Goal: Task Accomplishment & Management: Manage account settings

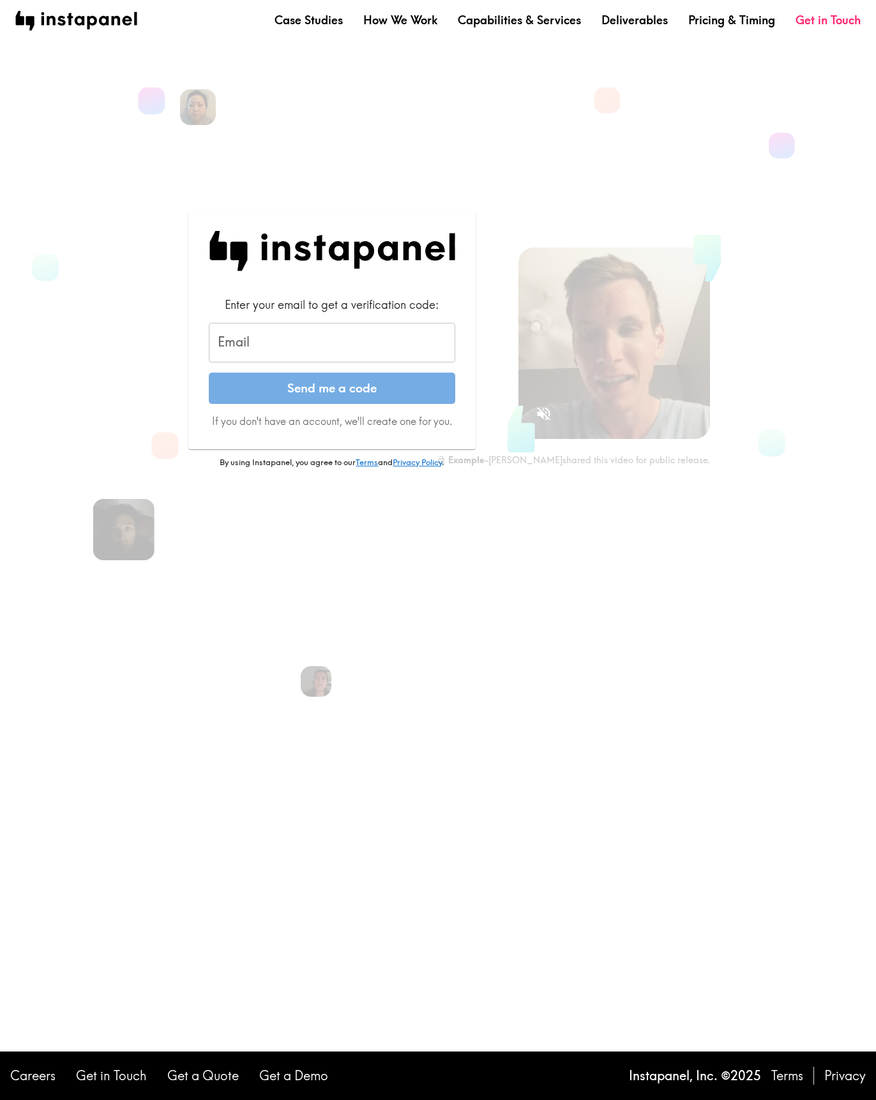
click at [269, 330] on input "Email" at bounding box center [332, 343] width 246 height 40
type input "[EMAIL_ADDRESS][DOMAIN_NAME]"
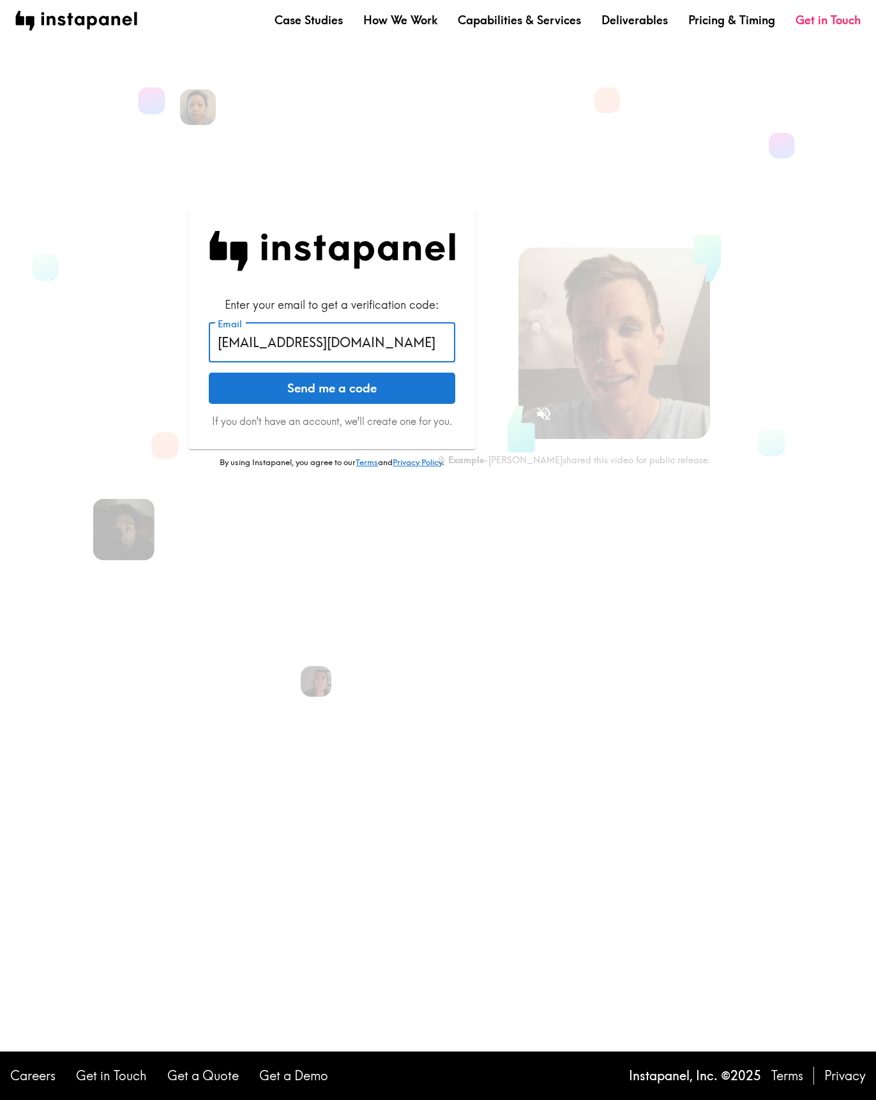
click at [317, 391] on button "Send me a code" at bounding box center [332, 389] width 246 height 32
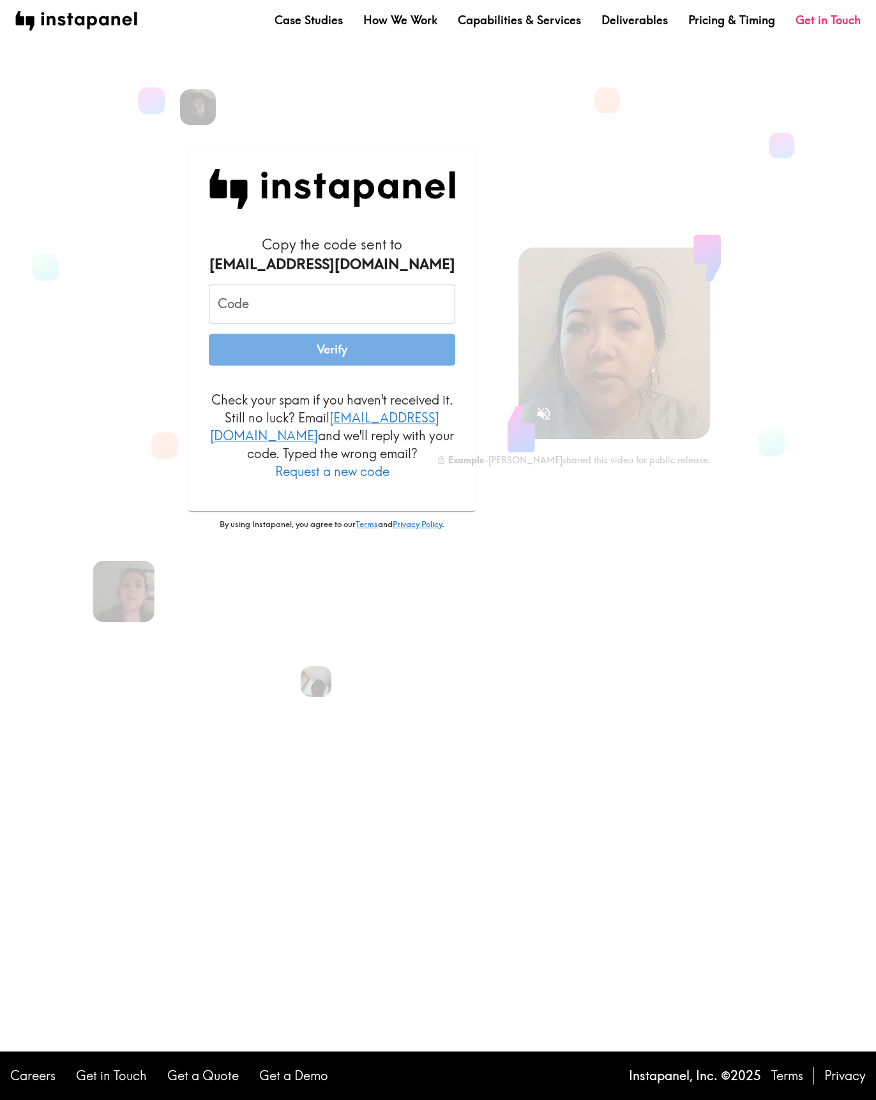
click at [292, 317] on input "Code" at bounding box center [332, 305] width 246 height 40
paste input "4nm_4tK_EKJ"
type input "4nm_4tK_EKJ"
click at [360, 350] on button "Verify" at bounding box center [332, 350] width 246 height 32
